Goal: Navigation & Orientation: Go to known website

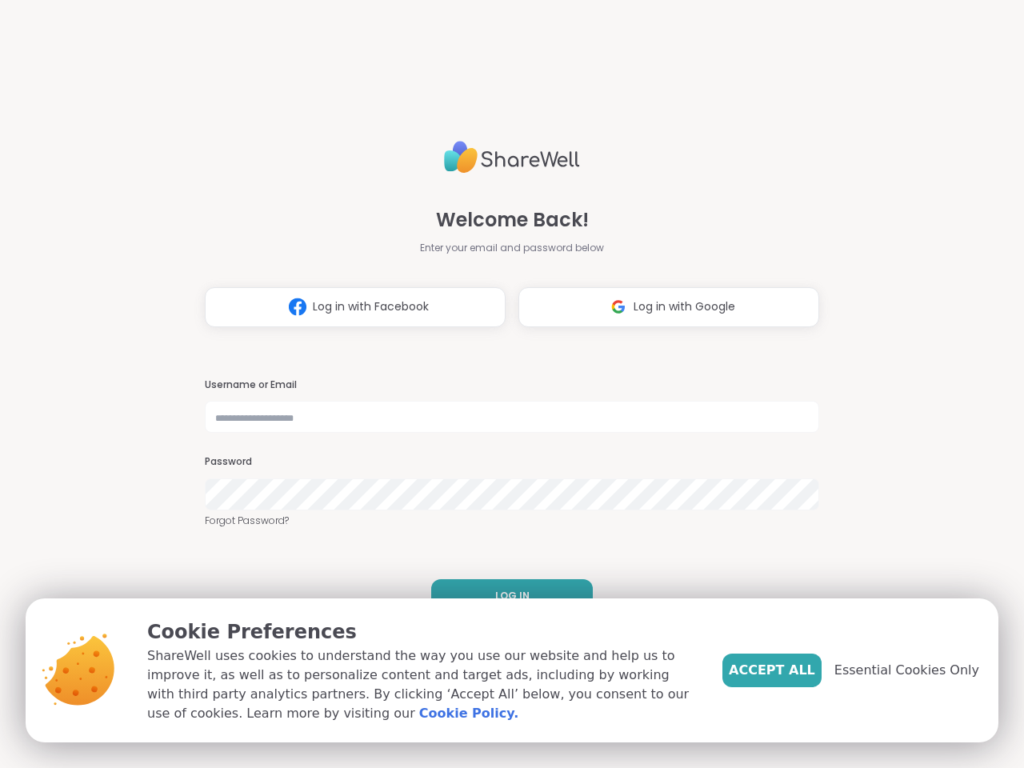
click at [505, 384] on h3 "Username or Email" at bounding box center [512, 385] width 614 height 14
click at [349, 307] on span "Log in with Facebook" at bounding box center [371, 306] width 116 height 17
click at [662, 307] on span "Log in with Google" at bounding box center [684, 306] width 102 height 17
click at [505, 596] on span "LOG IN" at bounding box center [512, 596] width 34 height 14
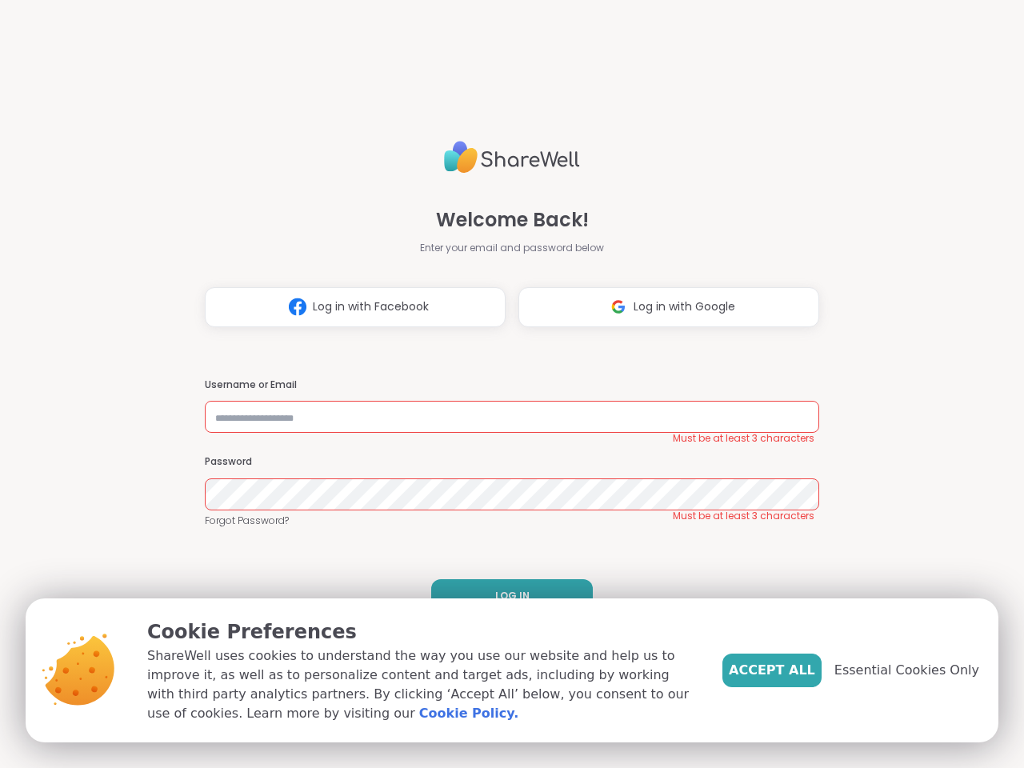
click at [798, 670] on span "Accept All" at bounding box center [772, 670] width 86 height 19
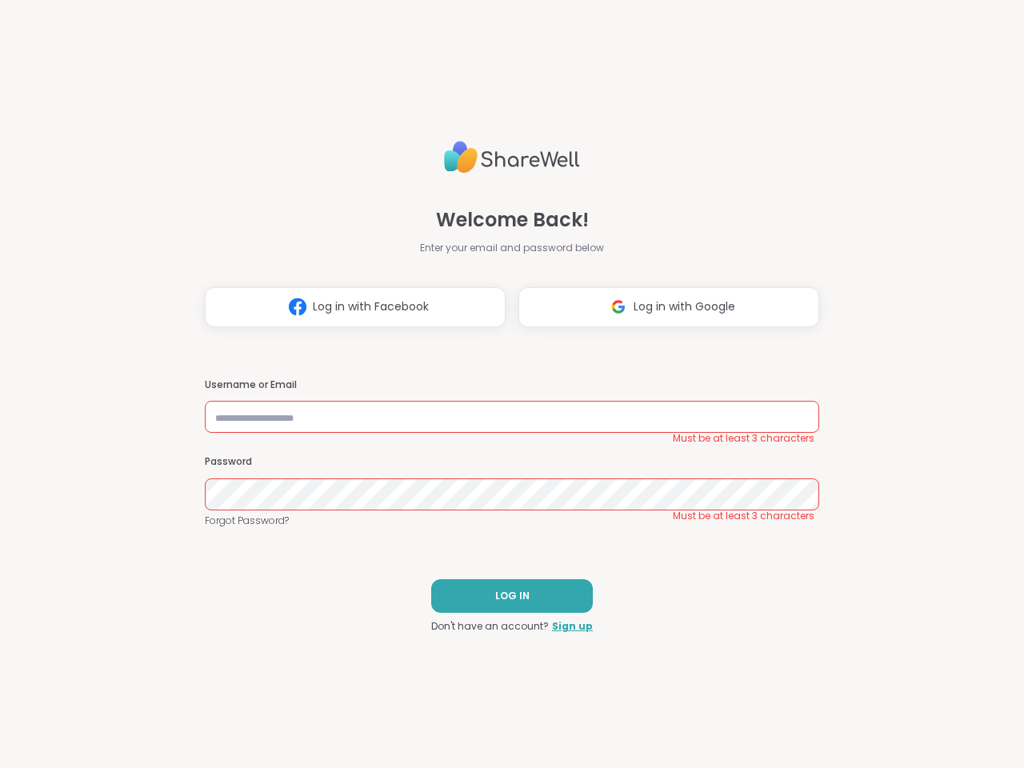
click at [916, 670] on div "Welcome Back! Enter your email and password below Log in with Facebook Log in w…" at bounding box center [512, 384] width 1024 height 768
